Goal: Share content

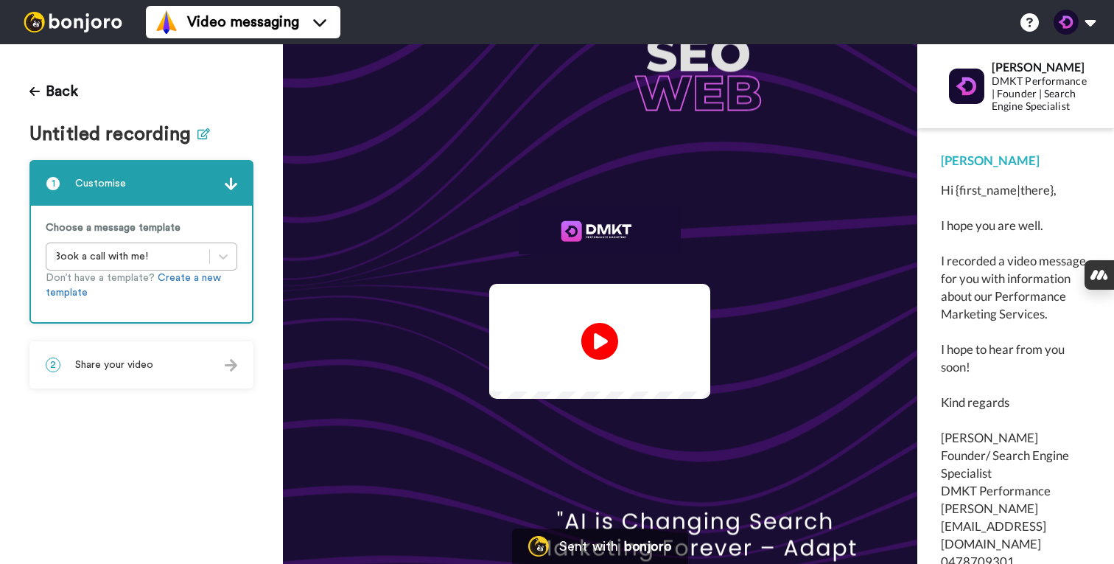
click at [206, 140] on button at bounding box center [203, 134] width 13 height 21
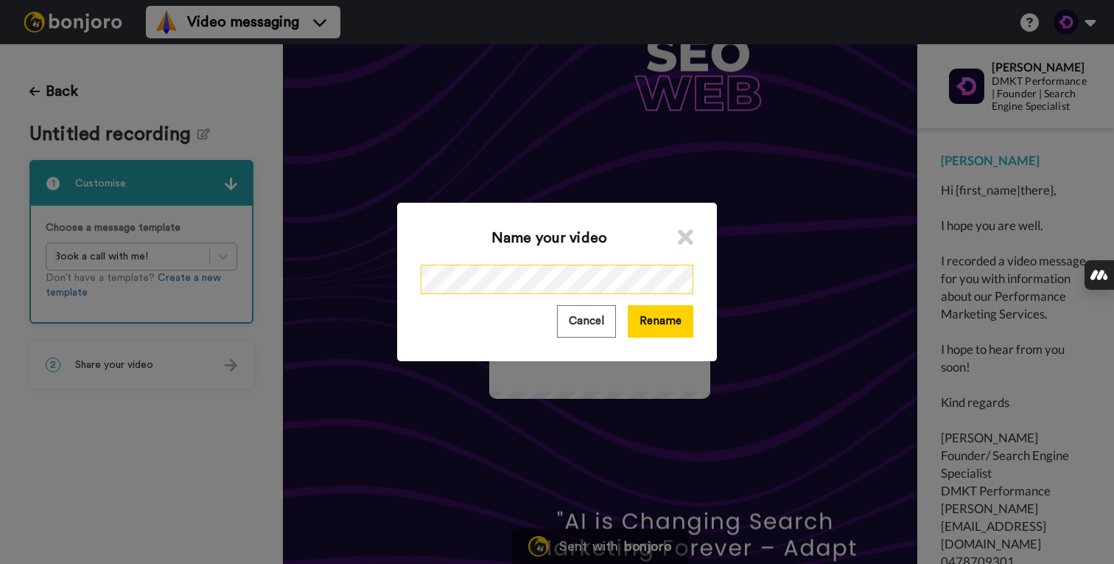
scroll to position [0, 123]
click at [657, 320] on button "Rename" at bounding box center [661, 321] width 66 height 32
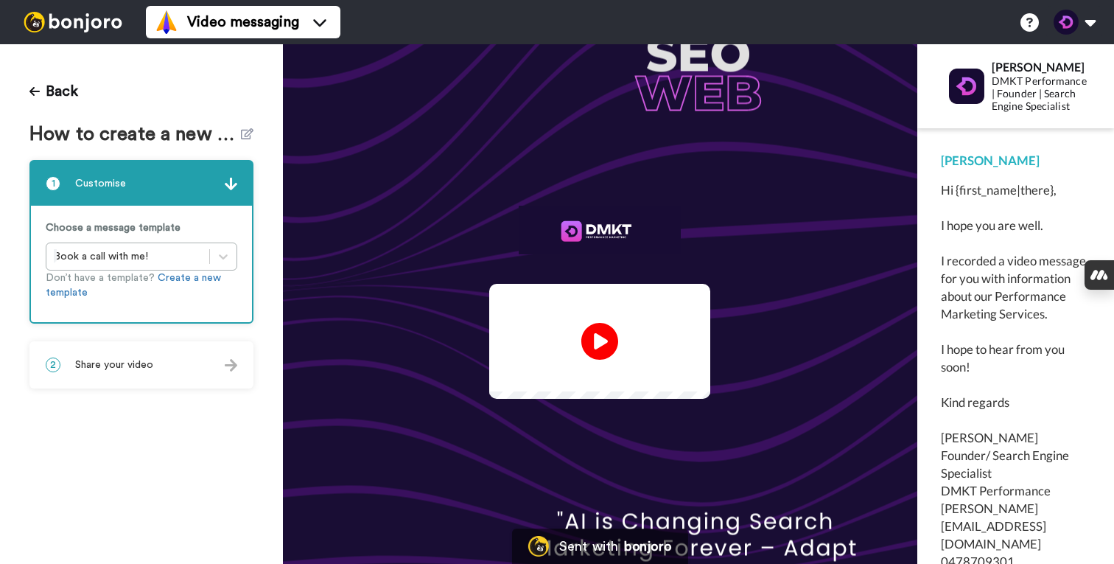
click at [102, 372] on div "2 Share your video" at bounding box center [141, 365] width 221 height 44
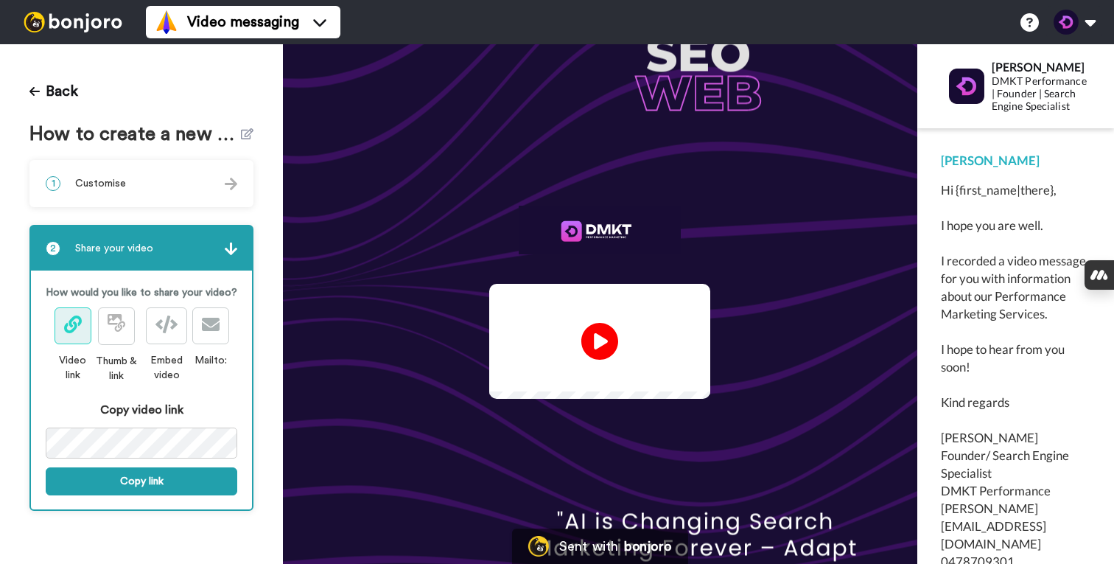
click at [167, 465] on div at bounding box center [142, 447] width 192 height 40
click at [164, 473] on button "Copy link" at bounding box center [142, 481] width 192 height 28
